Goal: Find specific page/section: Find specific page/section

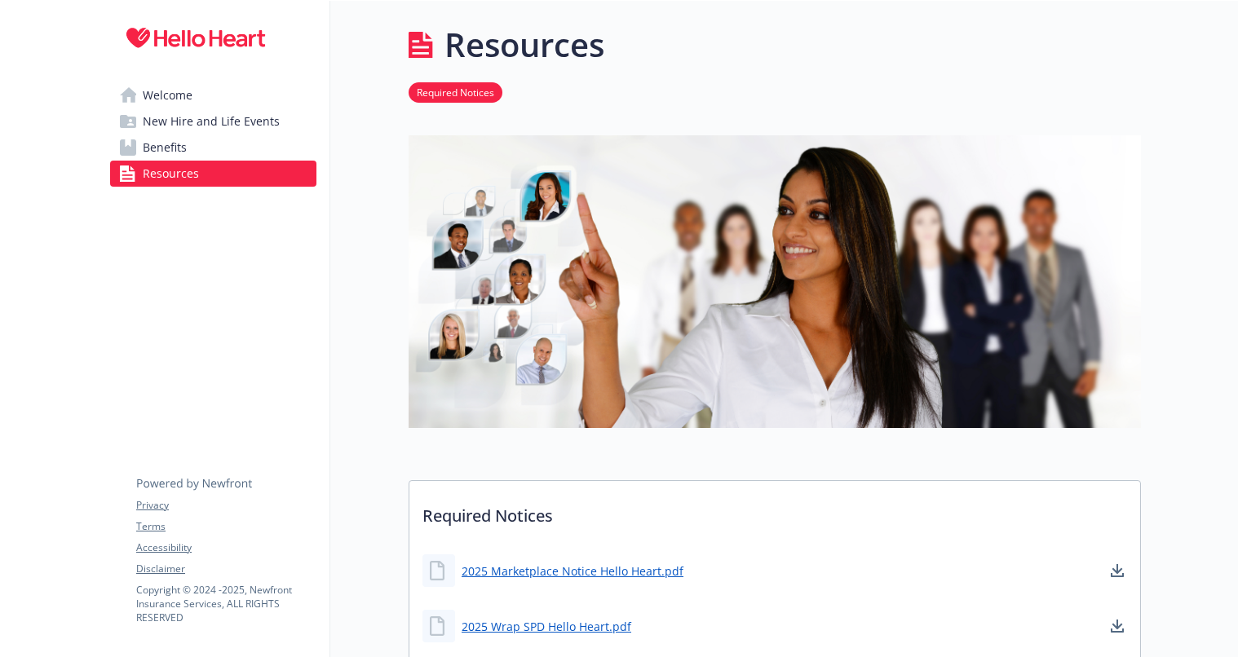
click at [1152, 267] on div at bounding box center [1189, 662] width 97 height 1323
click at [1172, 204] on div at bounding box center [1189, 662] width 97 height 1323
click at [192, 113] on span "New Hire and Life Events" at bounding box center [211, 121] width 137 height 26
